Goal: Information Seeking & Learning: Understand process/instructions

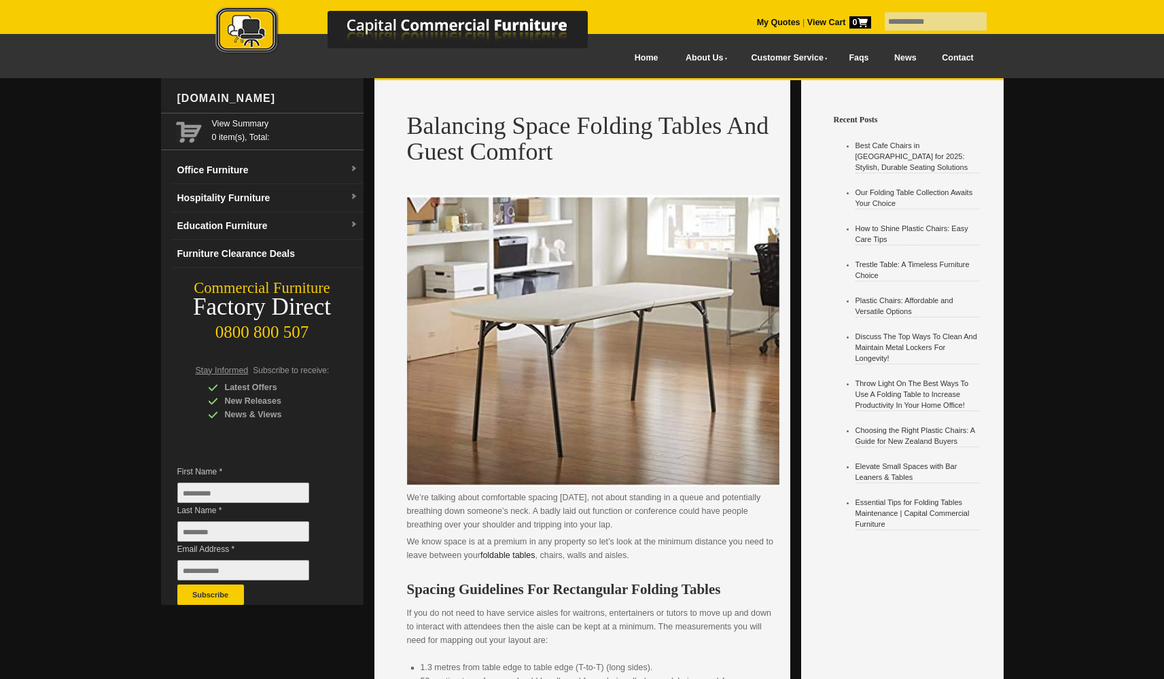
scroll to position [419, 0]
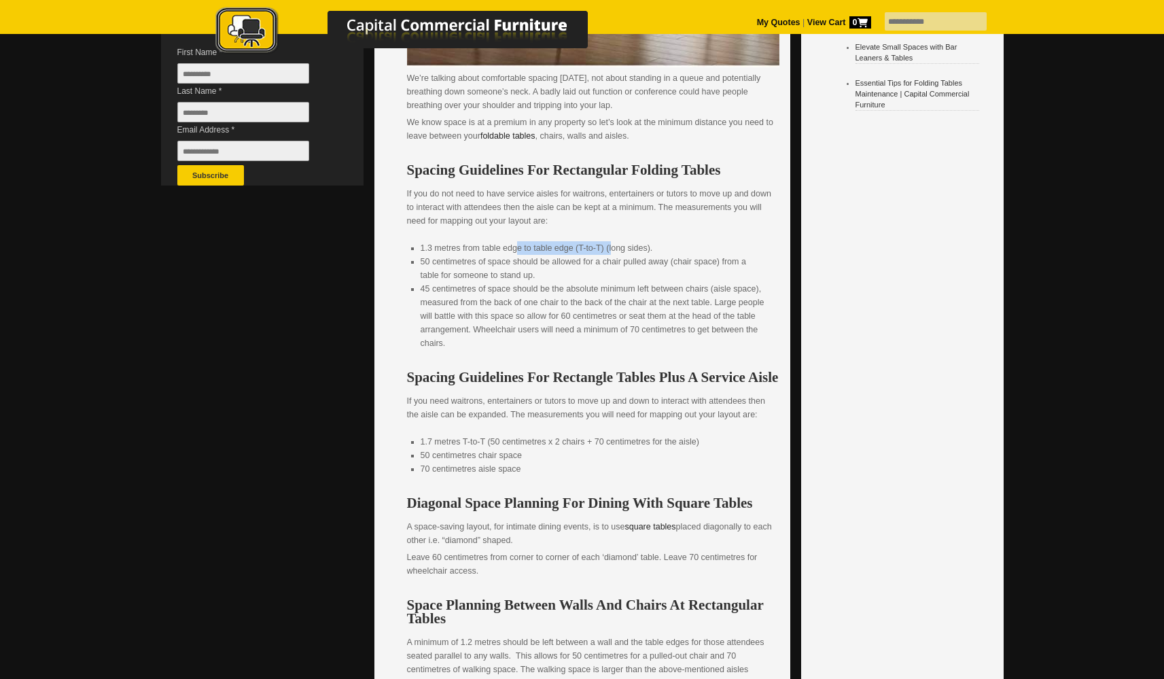
drag, startPoint x: 518, startPoint y: 251, endPoint x: 613, endPoint y: 243, distance: 94.7
click at [613, 243] on li "1.3 metres from table edge to table edge (T-to-T) (long sides)." at bounding box center [592, 248] width 345 height 14
drag, startPoint x: 462, startPoint y: 262, endPoint x: 628, endPoint y: 276, distance: 166.3
click at [628, 276] on li "50 centimetres of space should be allowed for a chair pulled away (chair space)…" at bounding box center [592, 268] width 345 height 27
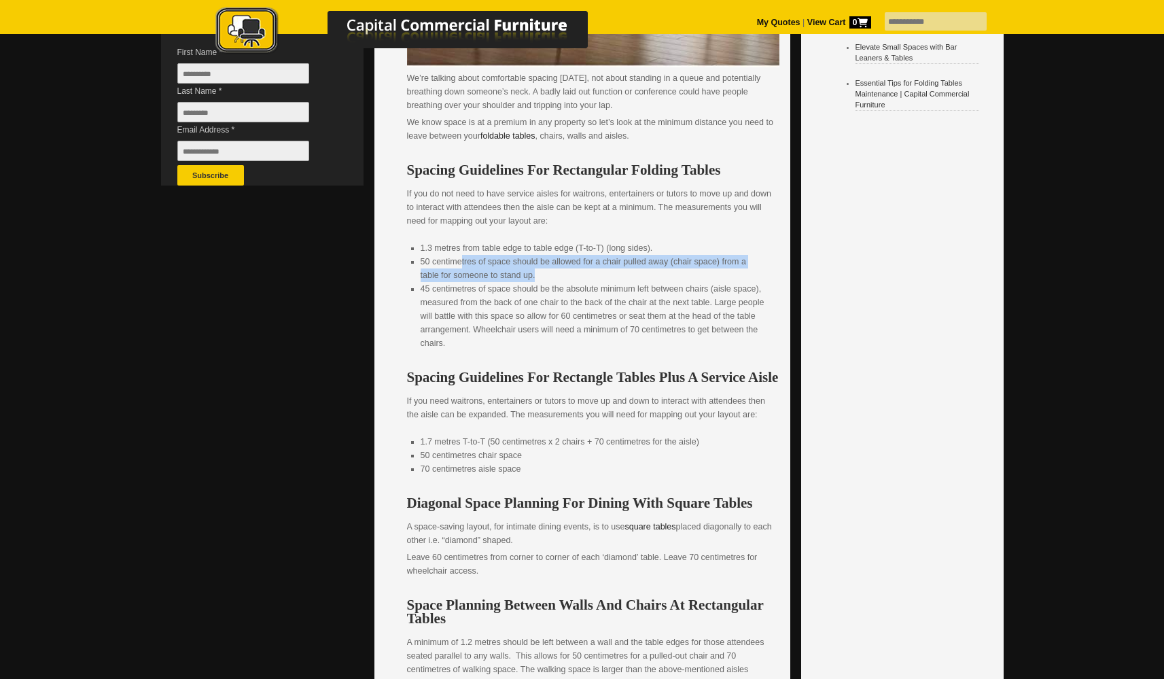
click at [628, 276] on li "50 centimetres of space should be allowed for a chair pulled away (chair space)…" at bounding box center [592, 268] width 345 height 27
drag, startPoint x: 420, startPoint y: 260, endPoint x: 543, endPoint y: 272, distance: 123.6
click at [543, 272] on li "50 centimetres of space should be allowed for a chair pulled away (chair space)…" at bounding box center [592, 268] width 345 height 27
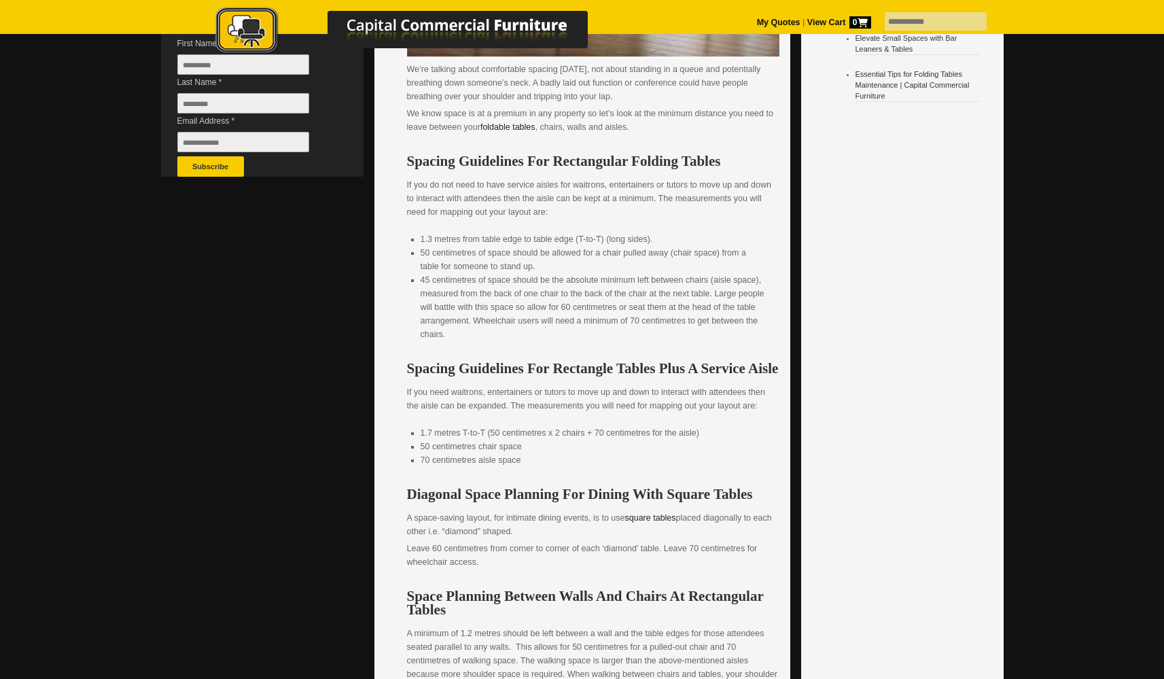
scroll to position [446, 0]
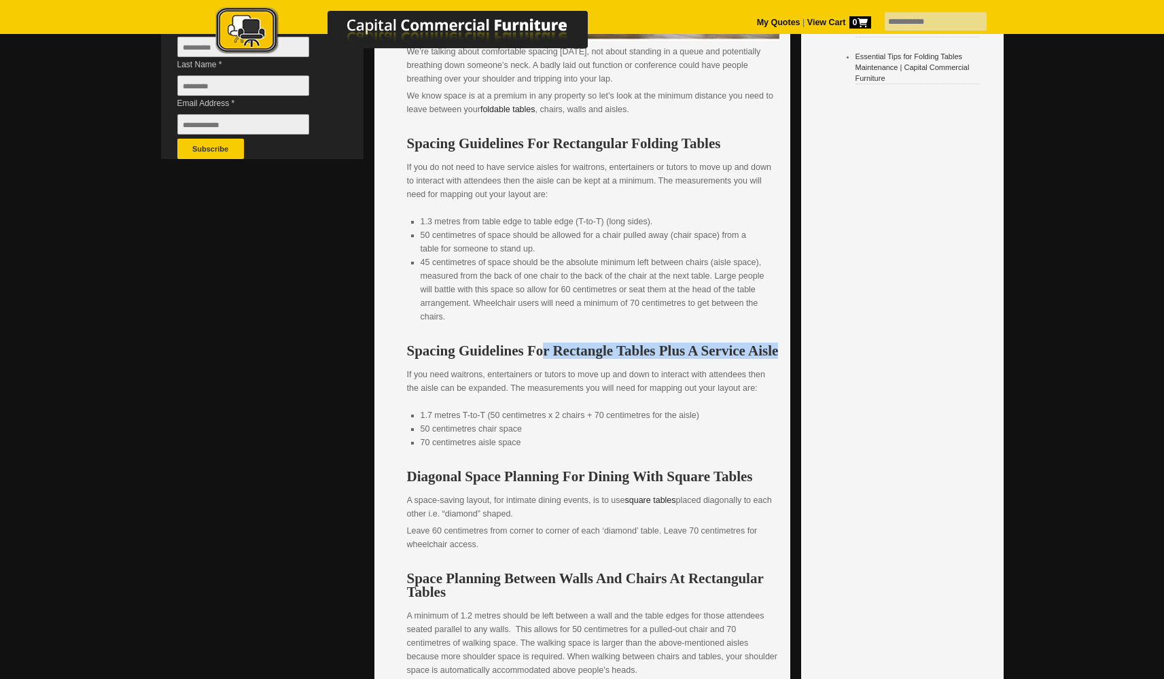
drag, startPoint x: 518, startPoint y: 347, endPoint x: 751, endPoint y: 347, distance: 233.0
click at [751, 347] on h3 "Spacing Guidelines For Rectangle Tables Plus A Service Aisle" at bounding box center [593, 351] width 372 height 14
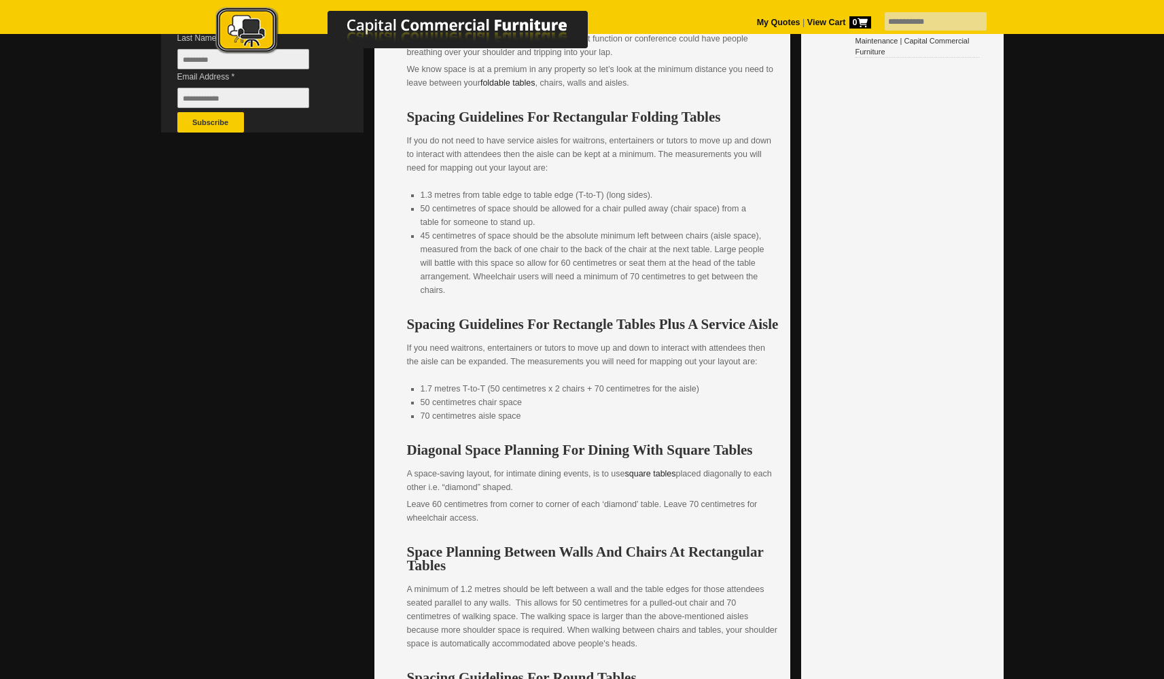
scroll to position [480, 0]
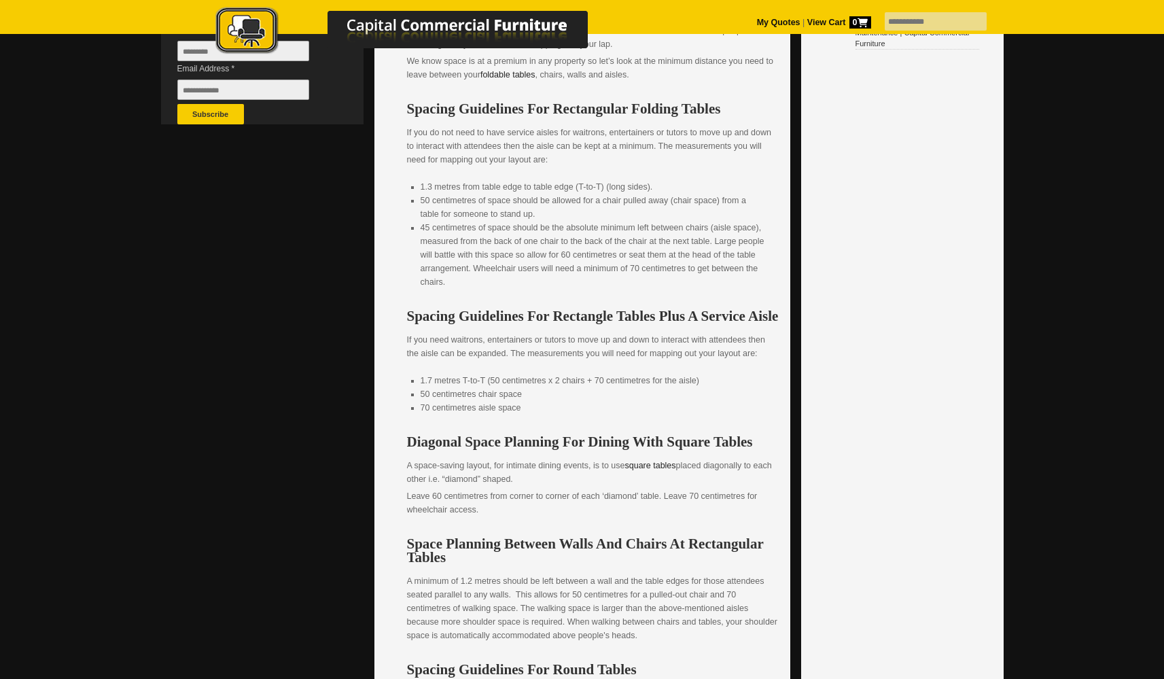
drag, startPoint x: 457, startPoint y: 444, endPoint x: 702, endPoint y: 442, distance: 244.5
click at [702, 442] on h3 "Diagonal Space Planning For Dining With Square Tables" at bounding box center [593, 442] width 372 height 14
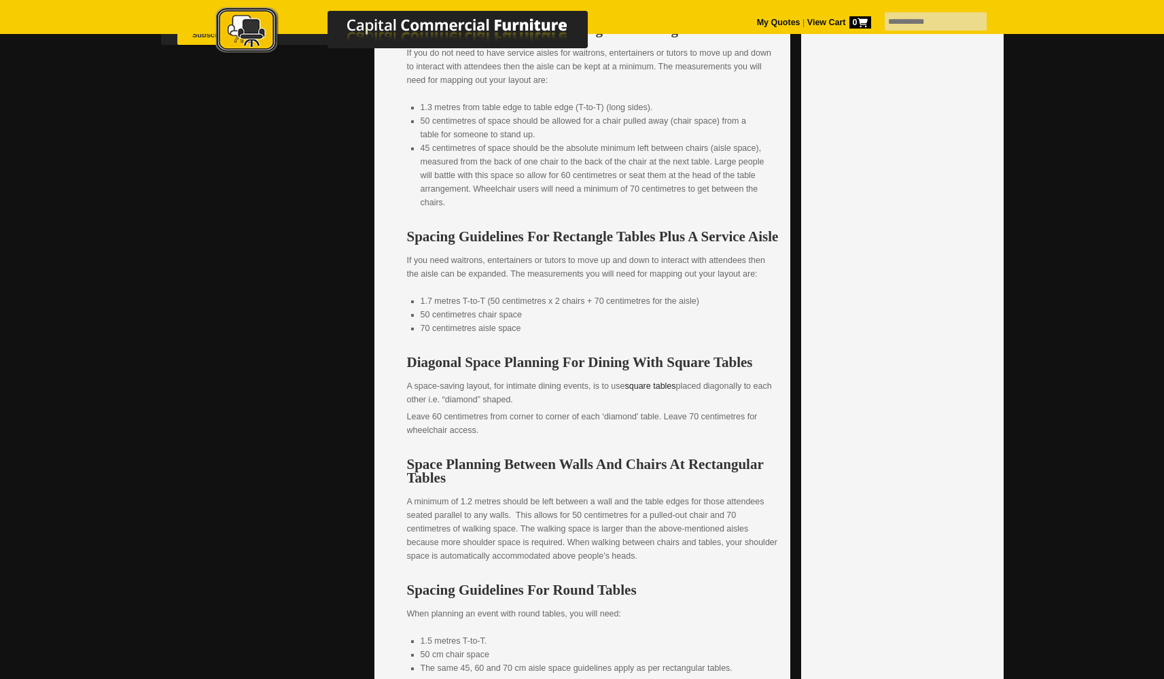
scroll to position [577, 0]
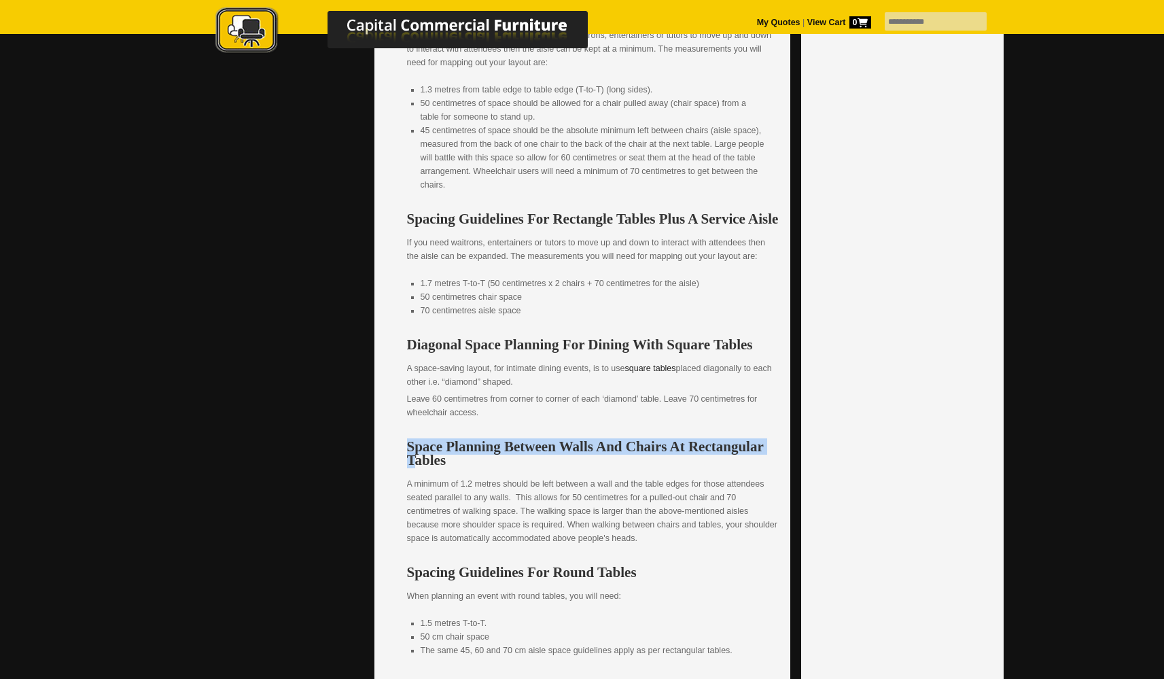
drag, startPoint x: 403, startPoint y: 446, endPoint x: 707, endPoint y: 438, distance: 304.4
click at [707, 438] on div "Balancing Space Folding Tables And Guest Comfort We’re talking about comfortabl…" at bounding box center [582, 212] width 416 height 1418
click at [707, 438] on strong "Space Planning Between Walls And Chairs At Rectangular Tables" at bounding box center [585, 453] width 357 height 30
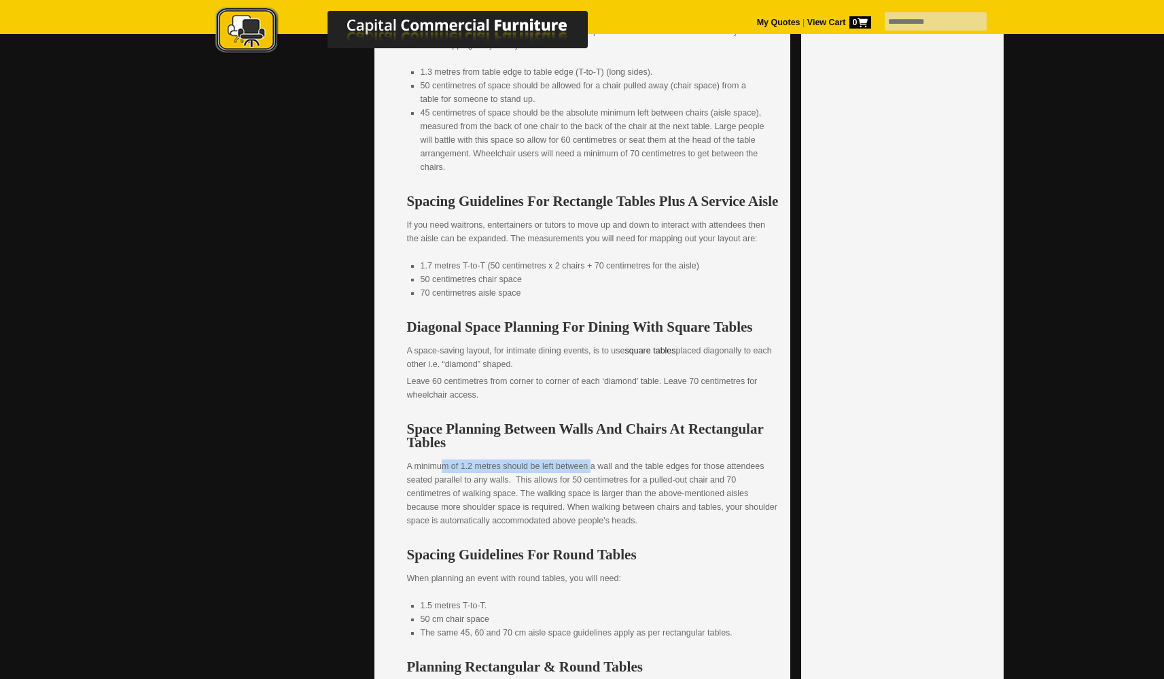
drag, startPoint x: 427, startPoint y: 453, endPoint x: 576, endPoint y: 454, distance: 149.4
click at [576, 459] on p "A minimum of 1.2 metres should be left between a wall and the table edges for t…" at bounding box center [593, 493] width 372 height 68
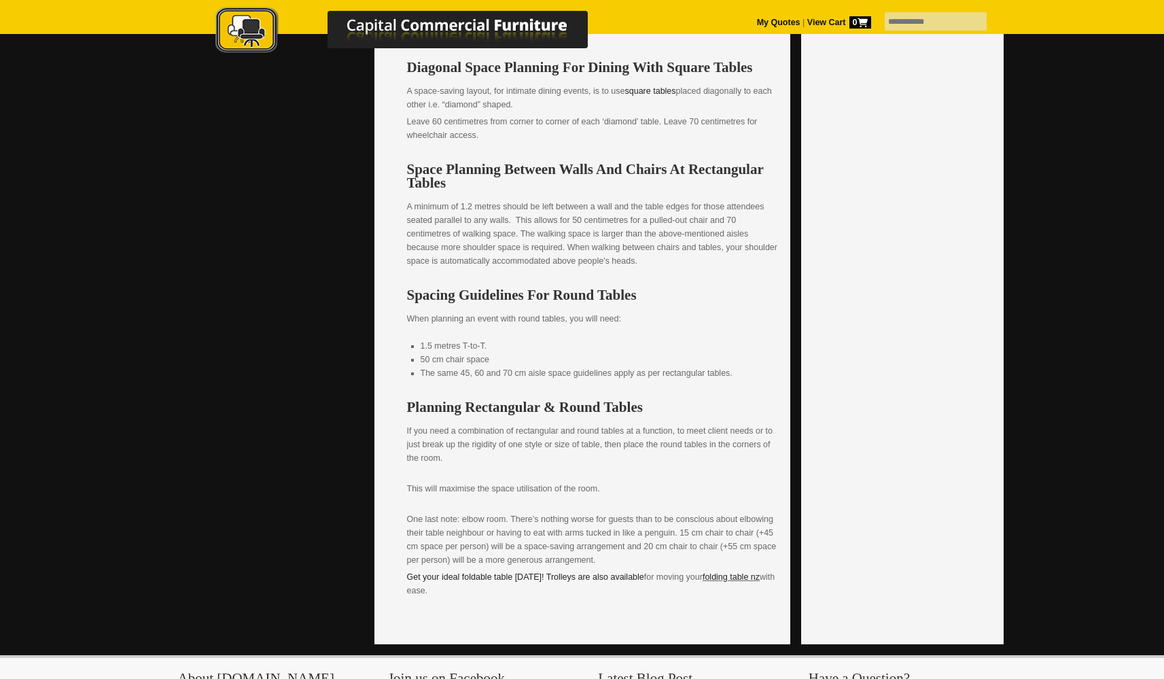
scroll to position [1181, 0]
